Goal: Check status: Check status

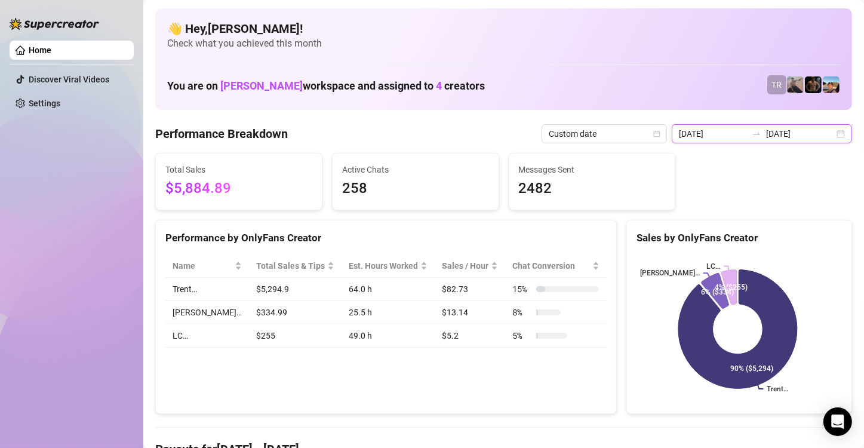
click at [790, 134] on input "[DATE]" at bounding box center [800, 133] width 68 height 13
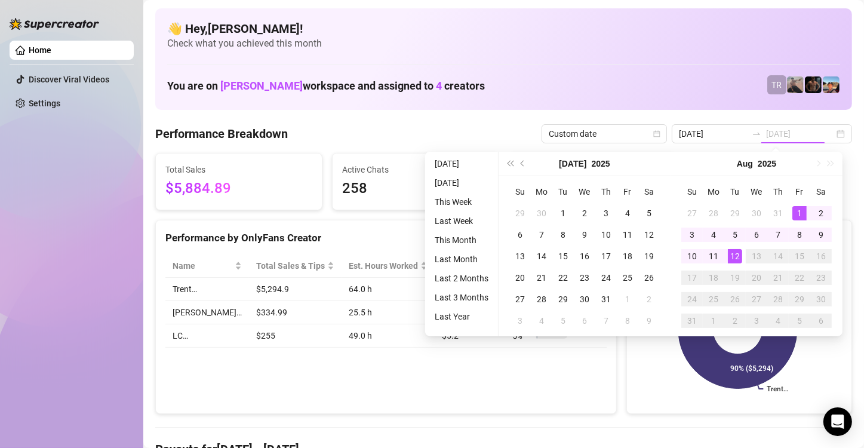
click at [735, 254] on div "12" at bounding box center [735, 256] width 14 height 14
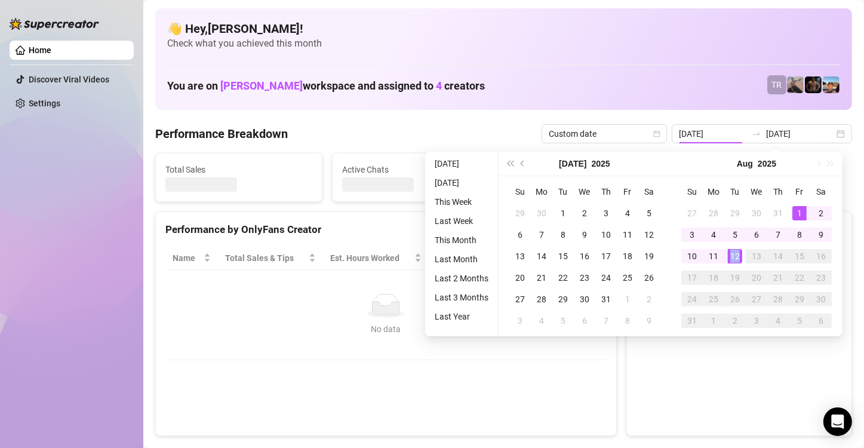
type input "[DATE]"
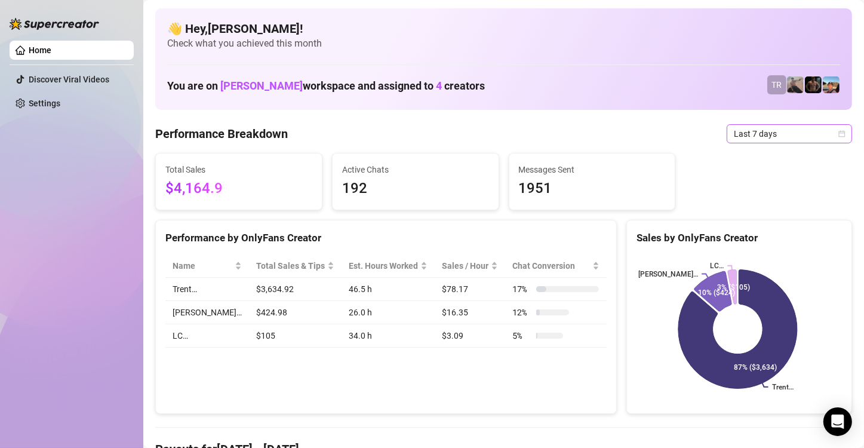
click at [785, 136] on span "Last 7 days" at bounding box center [789, 134] width 111 height 18
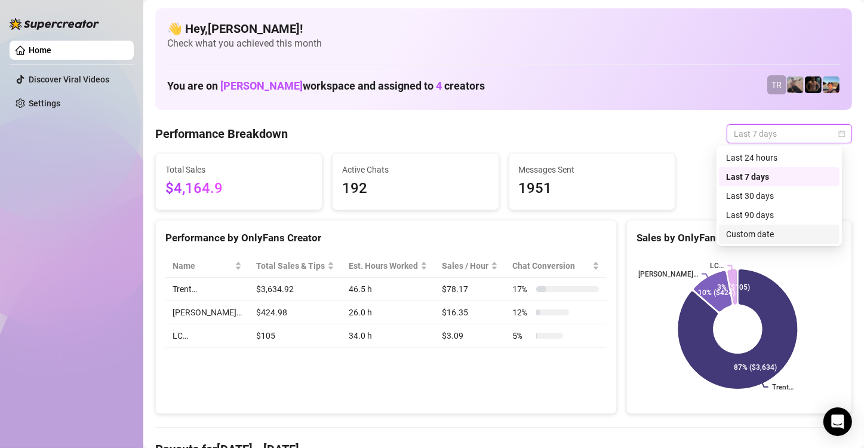
click at [743, 236] on div "Custom date" at bounding box center [779, 234] width 106 height 13
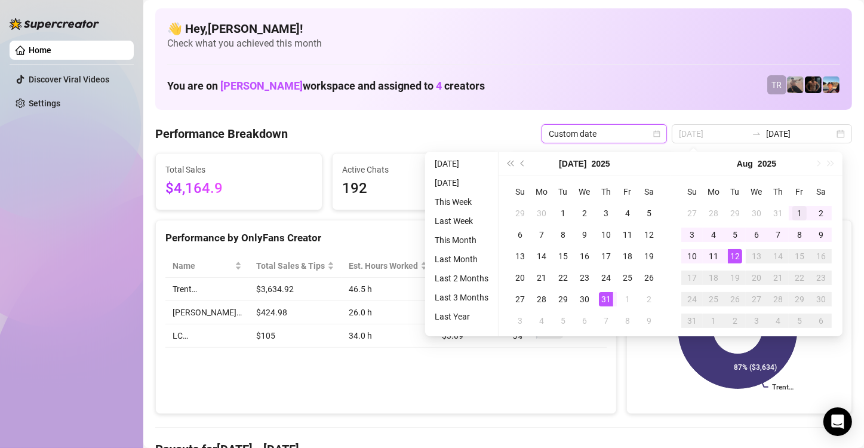
click at [790, 215] on td "1" at bounding box center [799, 212] width 21 height 21
type input "[DATE]"
click at [799, 212] on div "1" at bounding box center [799, 213] width 14 height 14
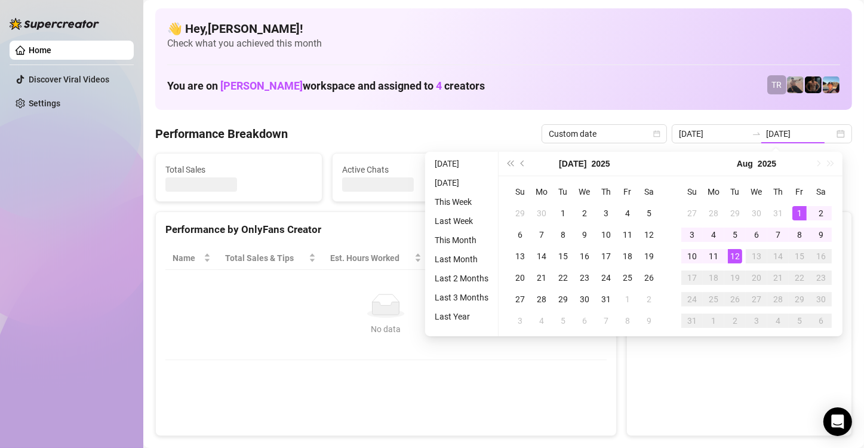
type input "[DATE]"
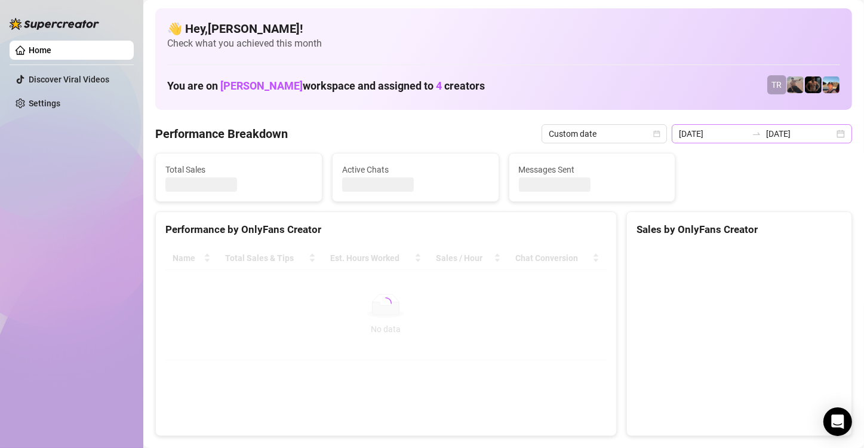
click at [809, 124] on div "2025-08-01 2025-08-01" at bounding box center [762, 133] width 180 height 19
click at [800, 134] on input "[DATE]" at bounding box center [800, 133] width 68 height 13
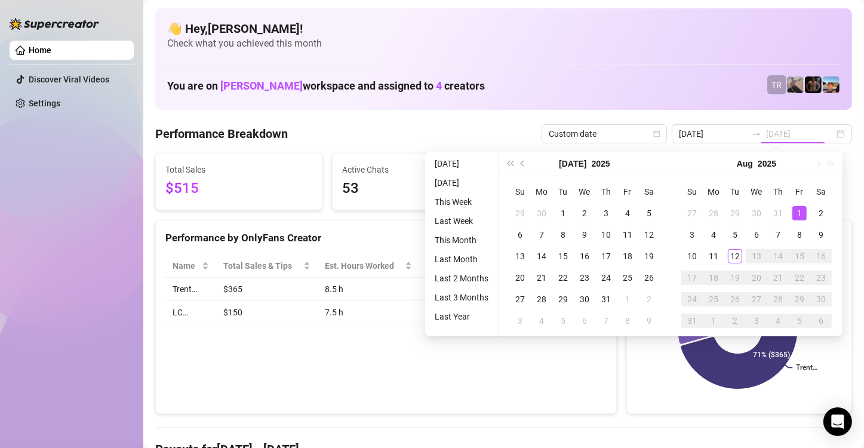
click at [800, 210] on div "1" at bounding box center [799, 213] width 14 height 14
click at [730, 255] on rect at bounding box center [738, 328] width 202 height 149
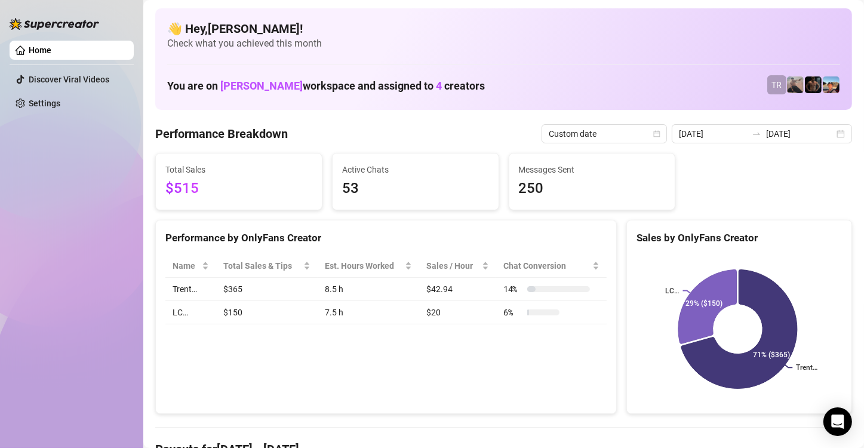
click at [737, 257] on rect at bounding box center [738, 328] width 202 height 149
click at [787, 130] on input "[DATE]" at bounding box center [800, 133] width 68 height 13
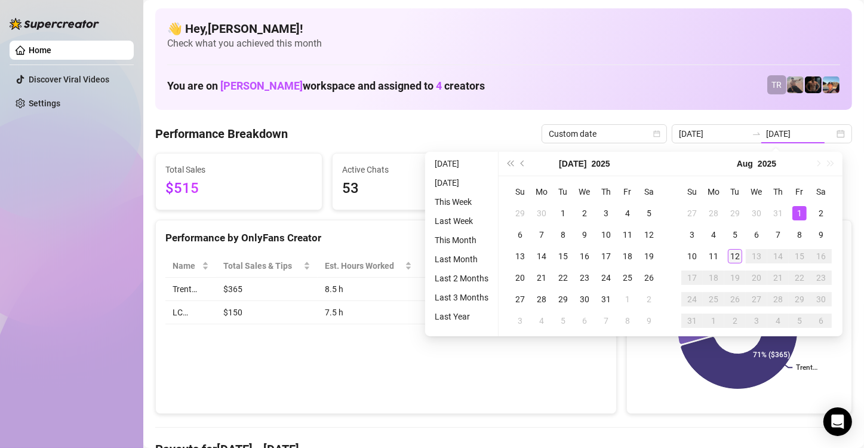
click at [802, 213] on div "1" at bounding box center [799, 213] width 14 height 14
click at [733, 254] on div "12" at bounding box center [735, 256] width 14 height 14
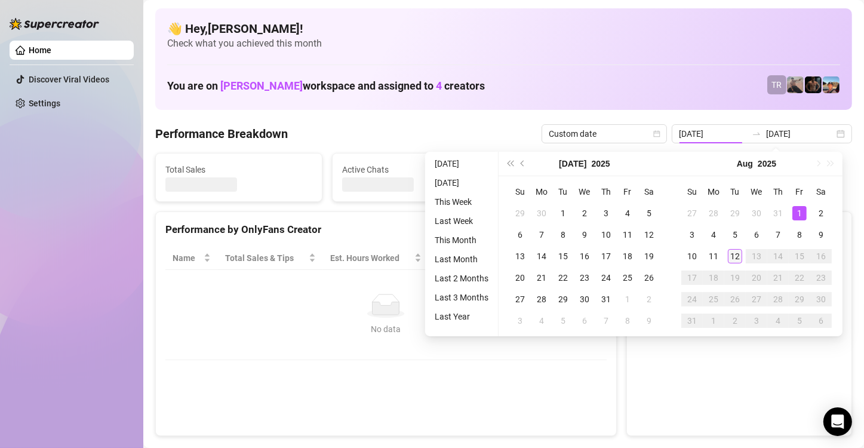
type input "[DATE]"
